Goal: Check status: Check status

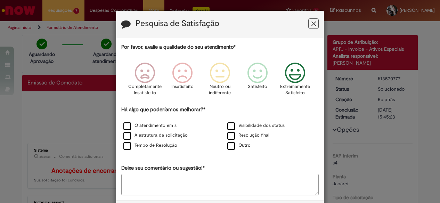
scroll to position [31, 0]
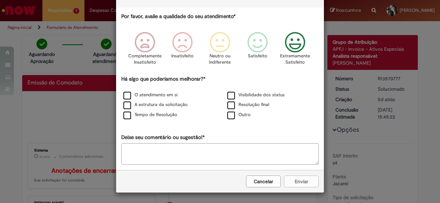
click at [299, 179] on div "Cancelar Enviar" at bounding box center [220, 181] width 208 height 23
click at [260, 182] on button "Cancelar" at bounding box center [263, 181] width 35 height 12
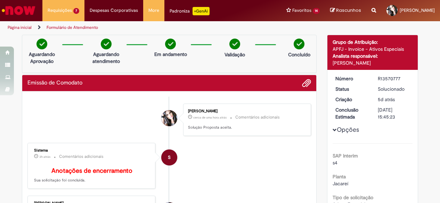
drag, startPoint x: 379, startPoint y: 82, endPoint x: 402, endPoint y: 72, distance: 24.7
click at [387, 76] on div "R13570777" at bounding box center [393, 78] width 32 height 7
copy div "R13570777"
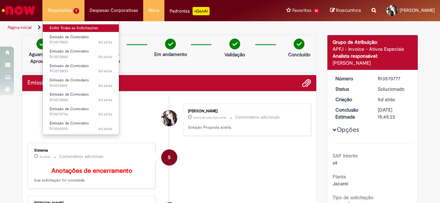
drag, startPoint x: 61, startPoint y: 27, endPoint x: 59, endPoint y: 24, distance: 3.7
click at [62, 27] on link "Exibir Todas as Solicitações" at bounding box center [81, 28] width 76 height 8
